Goal: Information Seeking & Learning: Learn about a topic

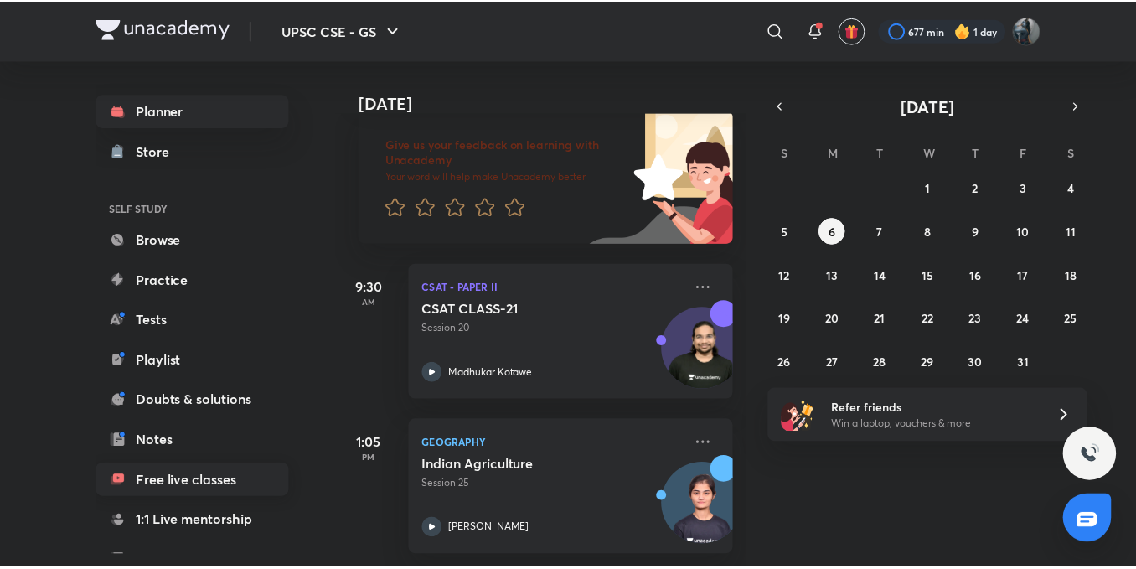
scroll to position [185, 0]
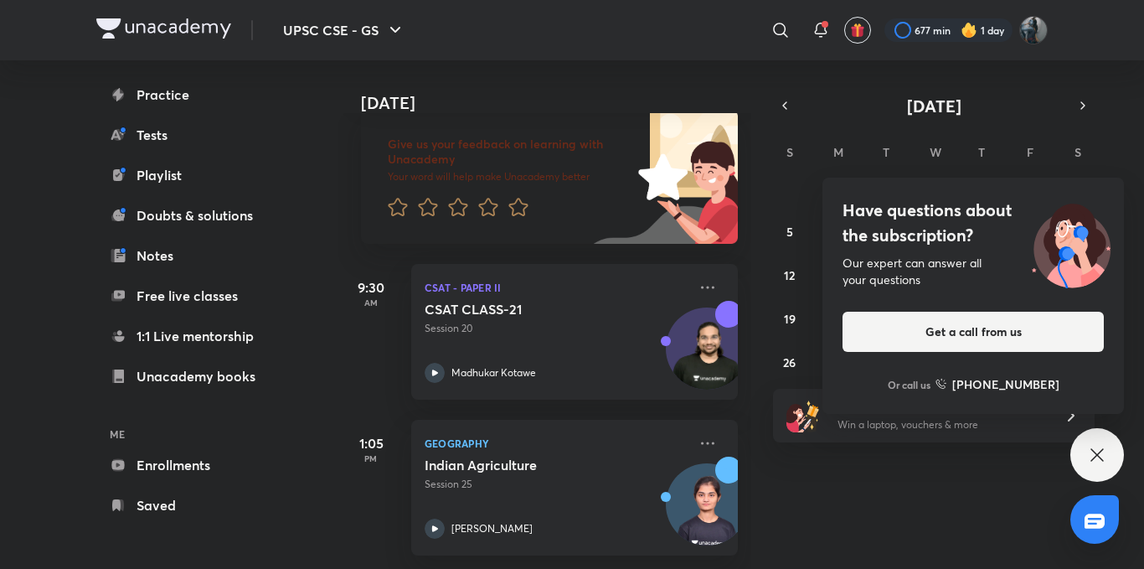
click at [1085, 451] on div "Have questions about the subscription? Our expert can answer all your questions…" at bounding box center [1097, 455] width 54 height 54
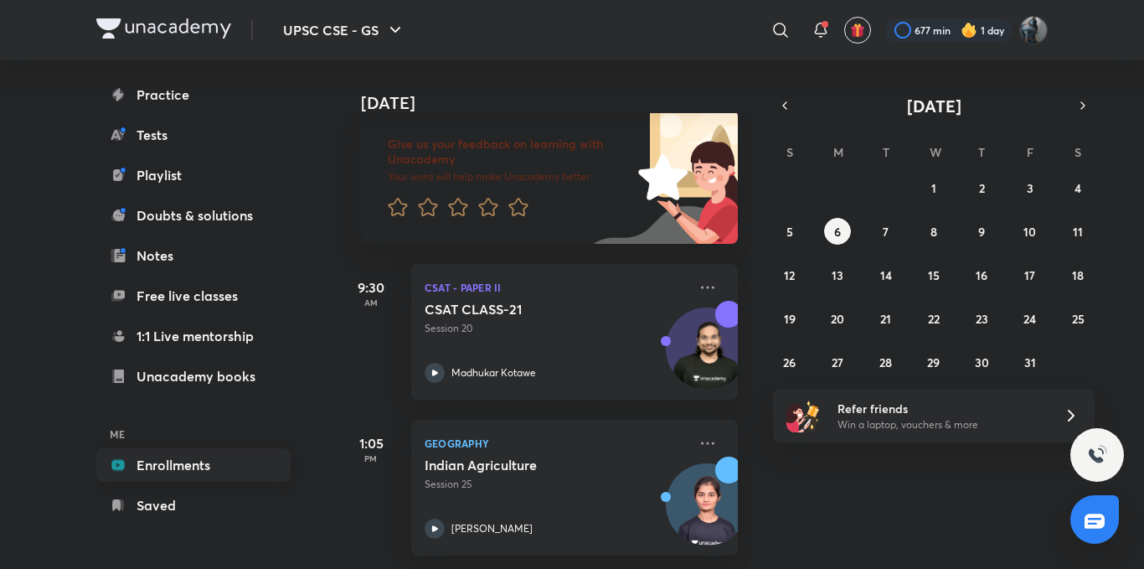
click at [245, 473] on link "Enrollments" at bounding box center [193, 465] width 194 height 34
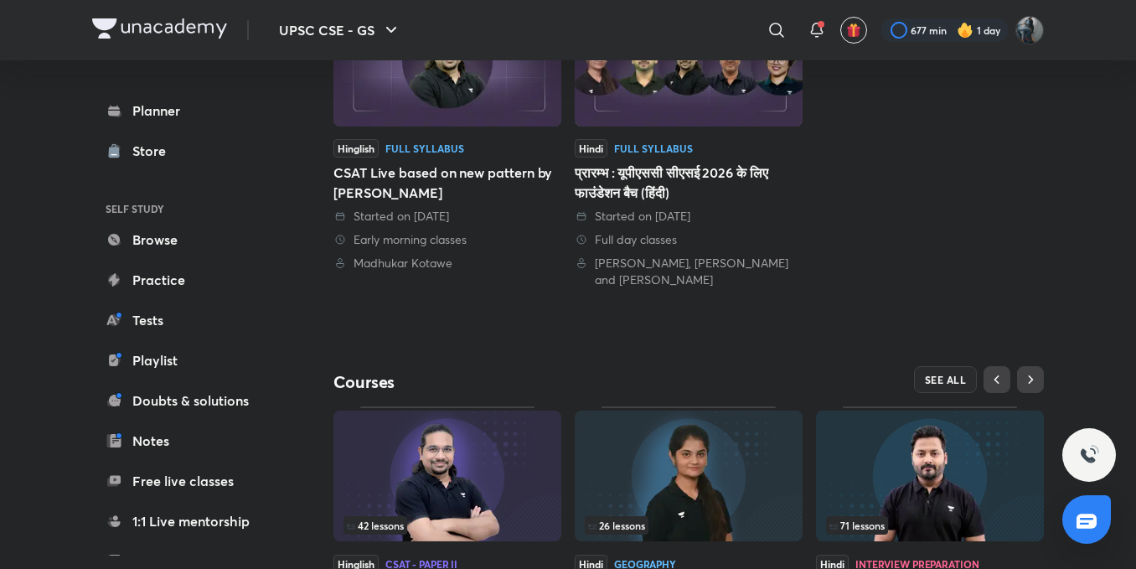
scroll to position [503, 0]
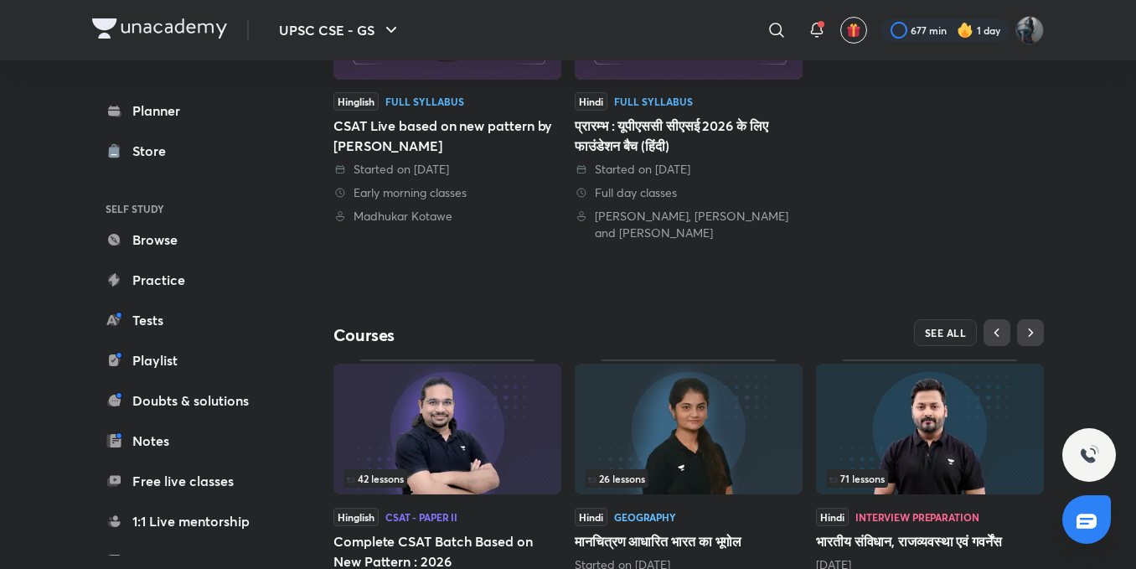
click at [1007, 453] on img at bounding box center [930, 428] width 228 height 131
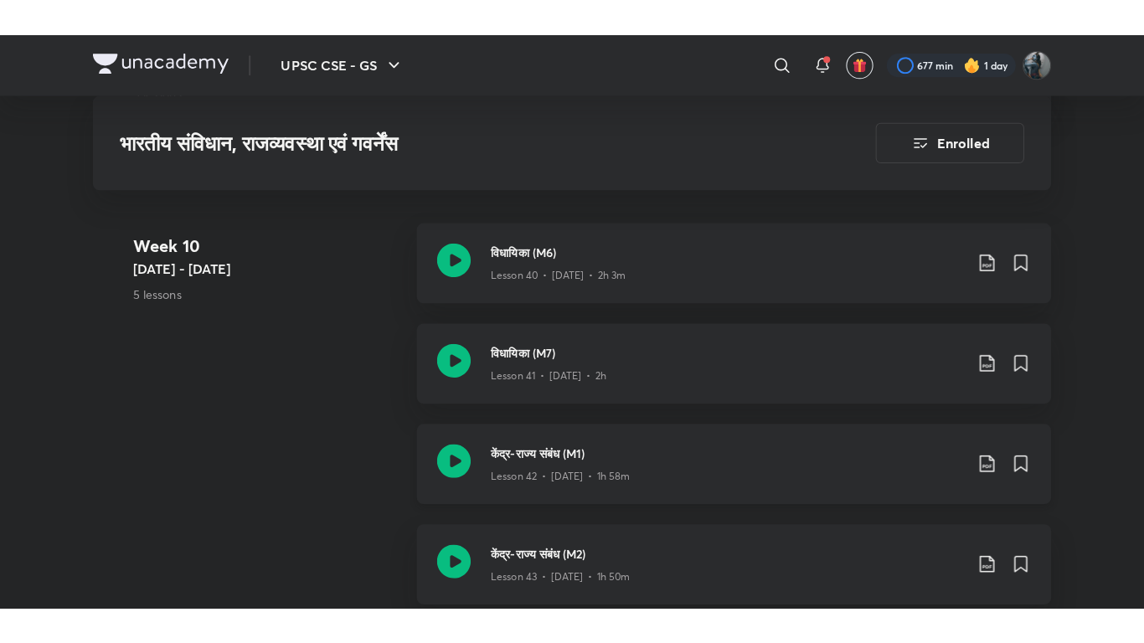
scroll to position [5695, 0]
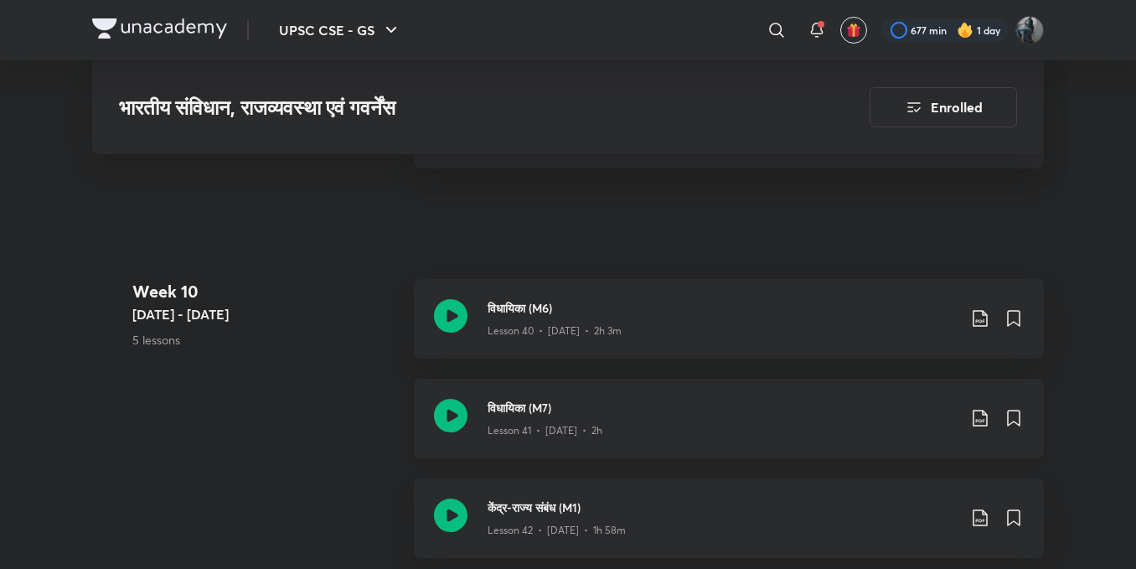
click at [461, 405] on icon at bounding box center [451, 416] width 34 height 34
